Goal: Check status

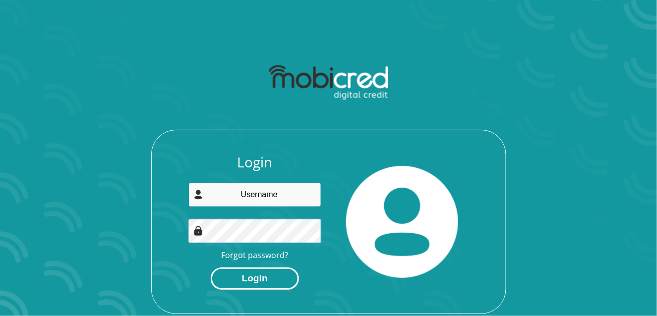
type input "fo.francoisolivier@gmail.com"
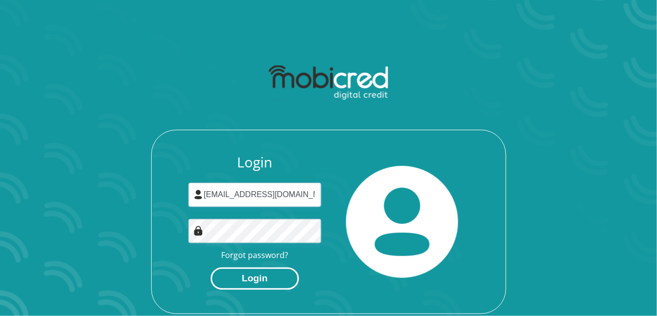
click at [273, 279] on button "Login" at bounding box center [255, 279] width 88 height 22
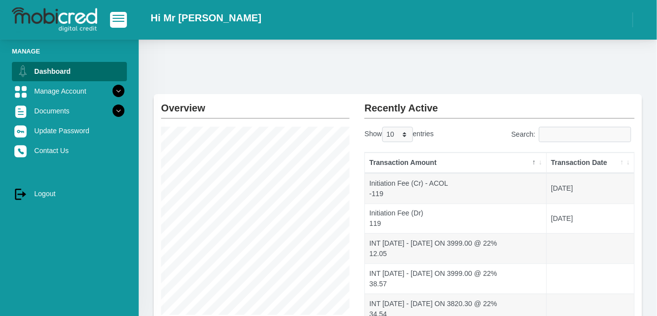
click at [602, 162] on th "Transaction Date" at bounding box center [590, 163] width 87 height 21
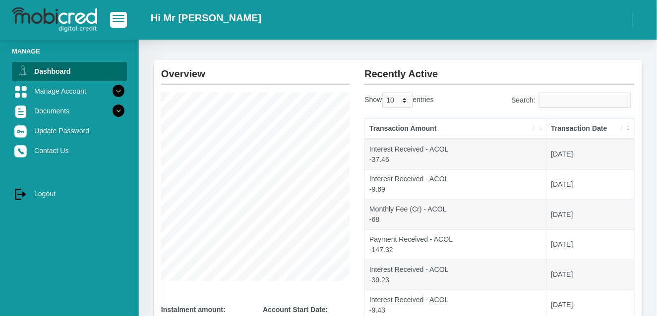
scroll to position [50, 0]
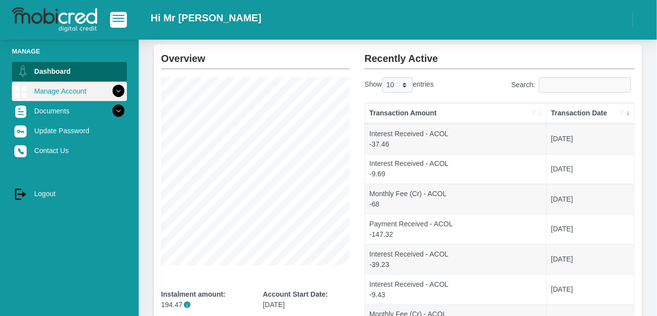
click at [111, 91] on icon at bounding box center [118, 91] width 17 height 17
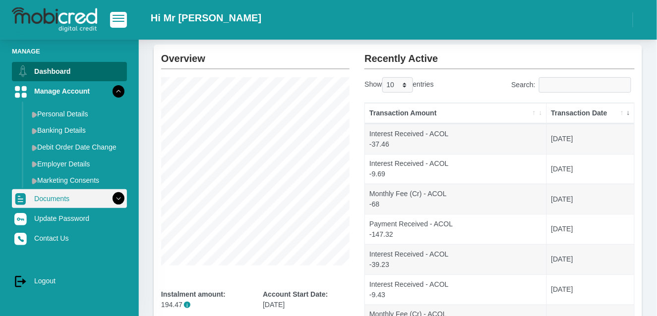
click at [113, 201] on icon at bounding box center [118, 198] width 17 height 17
